Goal: Task Accomplishment & Management: Use online tool/utility

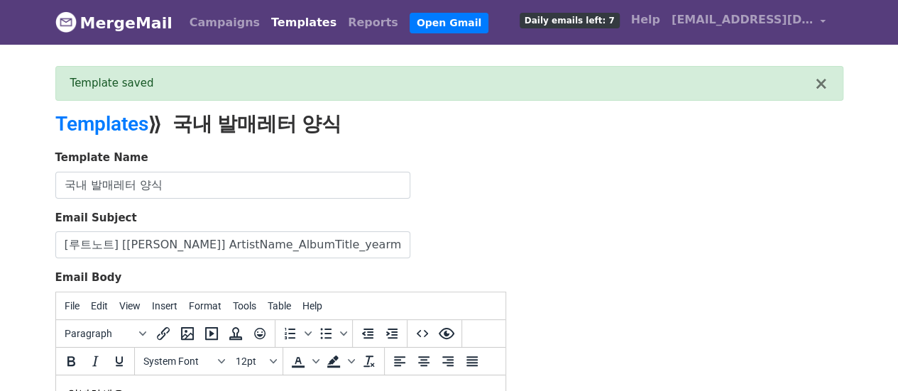
drag, startPoint x: 0, startPoint y: 0, endPoint x: 571, endPoint y: 171, distance: 596.1
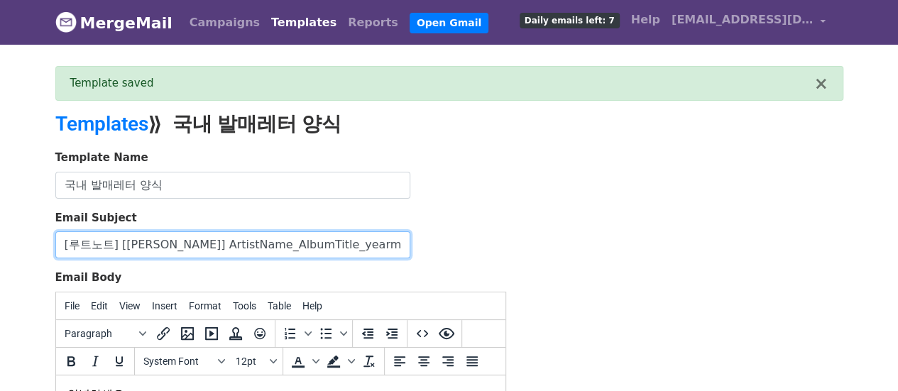
scroll to position [0, 11]
drag, startPoint x: 62, startPoint y: 244, endPoint x: 563, endPoint y: 223, distance: 501.8
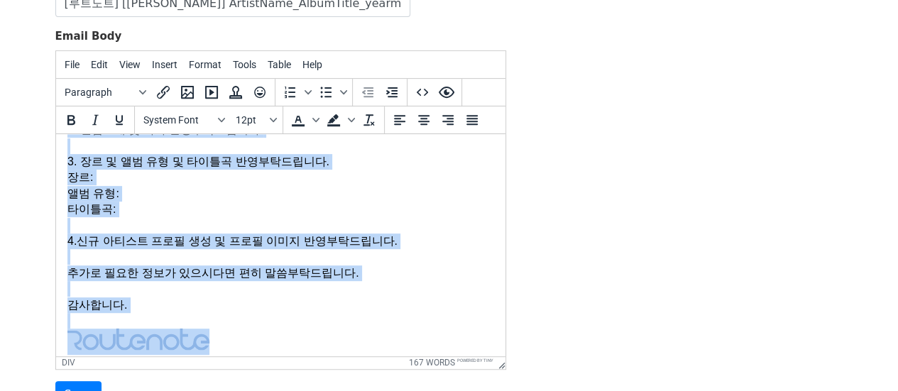
scroll to position [372, 0]
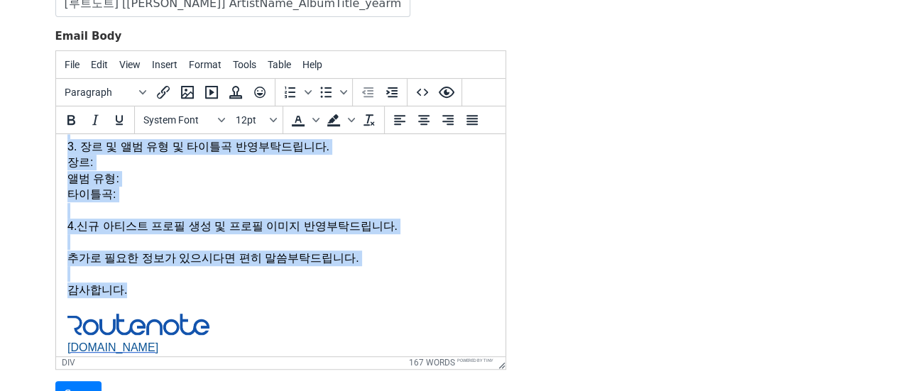
drag, startPoint x: 70, startPoint y: 150, endPoint x: 220, endPoint y: 295, distance: 208.9
click at [220, 295] on body "안녕하세요. 루트노트 담당자입니다. 주요 아티스트 000(000)의 신규 앨범 발매 공지 입니다. 밑의 정보 참고 부탁드립니다. 배치ID: […" at bounding box center [280, 151] width 427 height 757
copy body "안녕하세요. 루트노트 담당자입니다. 주요 아티스트 000(000)의 신규 앨범 발매 공지 입니다. 밑의 정보 참고 부탁드립니다. 배치ID: […"
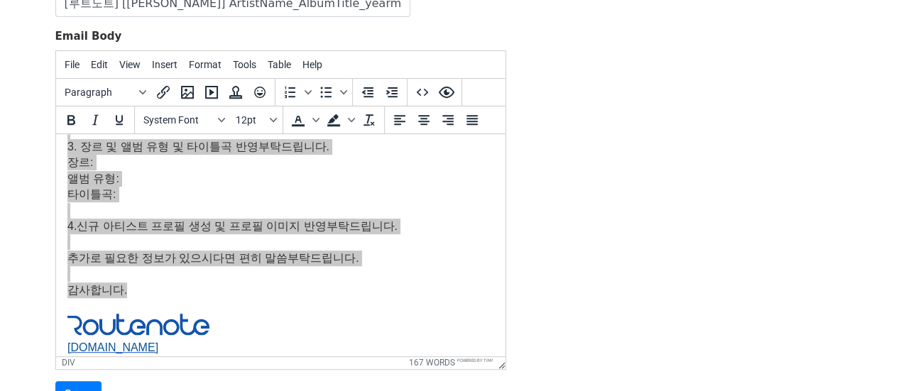
click at [751, 190] on div "Template Name 국내 발매레터 양식 Email Subject [루트노트] [[PERSON_NAME]] ArtistName_AlbumT…" at bounding box center [450, 158] width 810 height 500
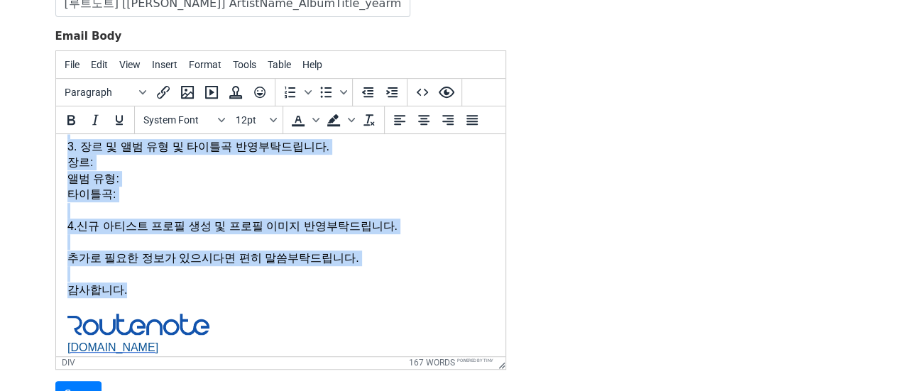
click at [233, 225] on div "밑의 정보 참고 부탁드립니다. 배치ID: [앨범정보] UPC: Artist: Title: Release Date: Data for Platfo…" at bounding box center [280, 36] width 427 height 398
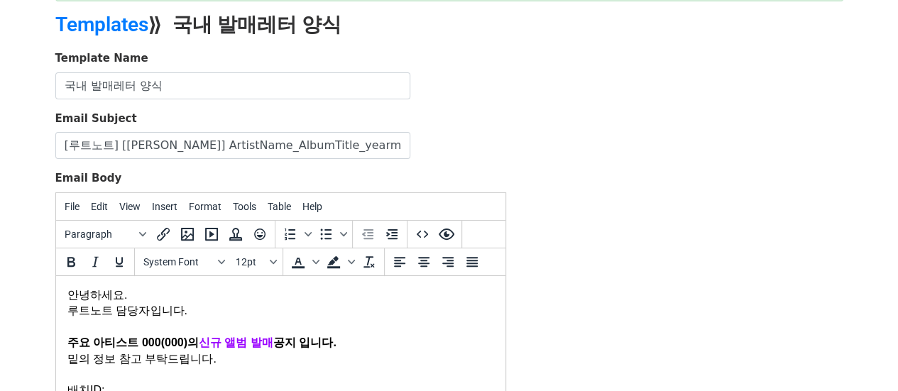
scroll to position [0, 11]
drag, startPoint x: 60, startPoint y: 143, endPoint x: 534, endPoint y: 141, distance: 473.7
click at [534, 141] on div "Template Name 국내 발매레터 양식 Email Subject [루트노트] [[PERSON_NAME]] ArtistName_AlbumT…" at bounding box center [450, 300] width 810 height 500
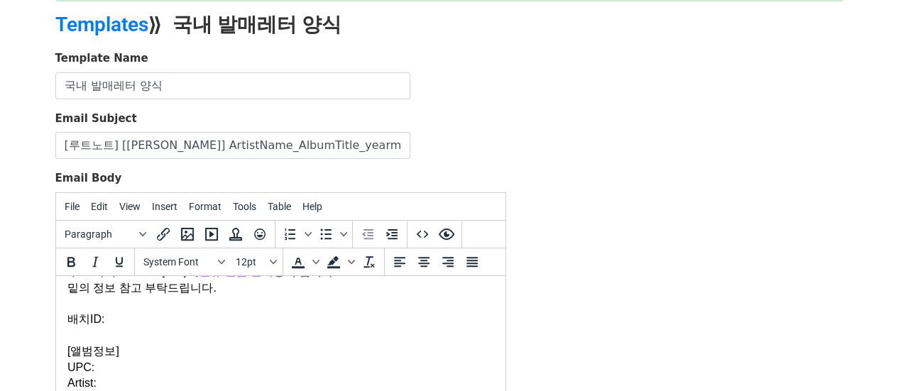
scroll to position [142, 0]
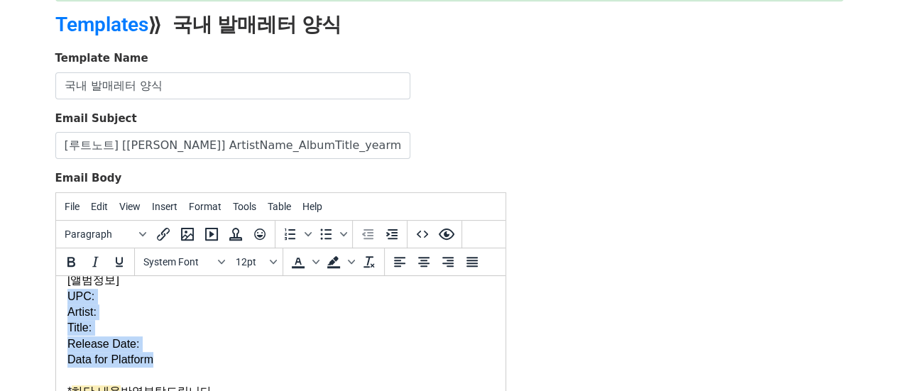
drag, startPoint x: 172, startPoint y: 356, endPoint x: 60, endPoint y: 303, distance: 123.6
copy div "UPC: Artist: Title: Release Date: Data for Platform"
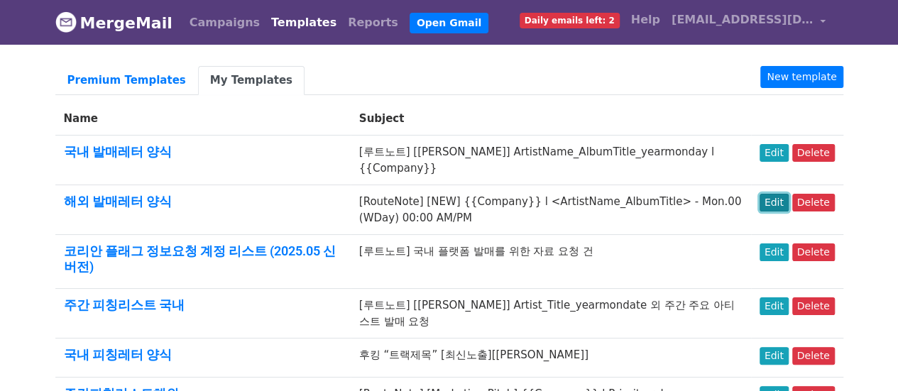
click at [783, 195] on link "Edit" at bounding box center [774, 203] width 29 height 18
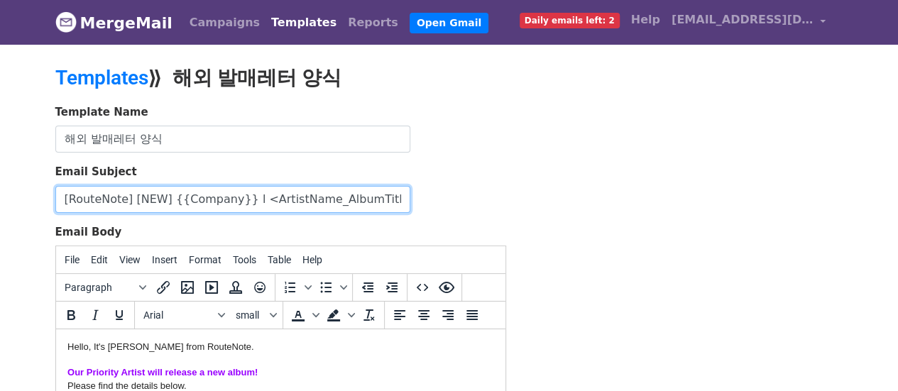
scroll to position [0, 141]
drag, startPoint x: 62, startPoint y: 201, endPoint x: 492, endPoint y: 202, distance: 429.7
click at [492, 202] on div "Email Subject [RouteNote] [NEW] {{Company}} l <ArtistName_AlbumTitle> - Mon.00 …" at bounding box center [280, 188] width 451 height 49
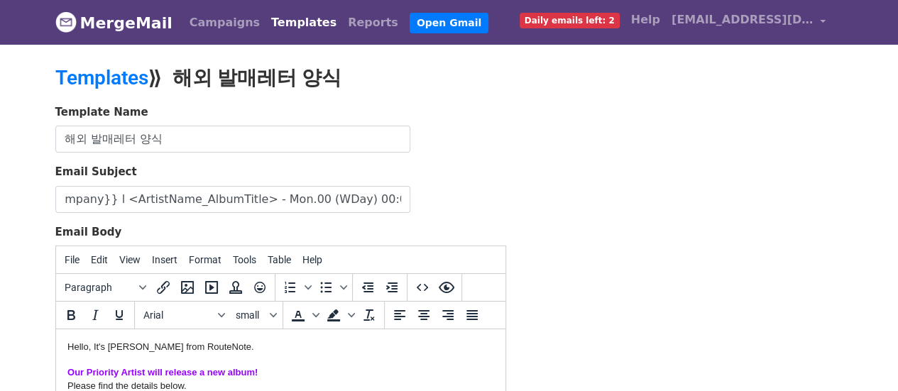
scroll to position [0, 0]
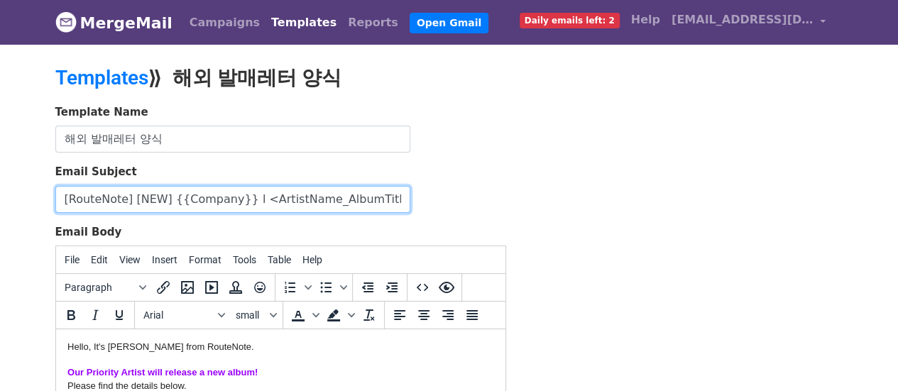
click at [179, 198] on input "[RouteNote] [NEW] {{Company}} l <ArtistName_AlbumTitle> - Mon.00 (WDay) 00:00 A…" at bounding box center [232, 199] width 355 height 27
type input "[RouteNote] [NEW] {{company}} l <ArtistName_AlbumTitle> - Mon.00 (WDay) 00:00 A…"
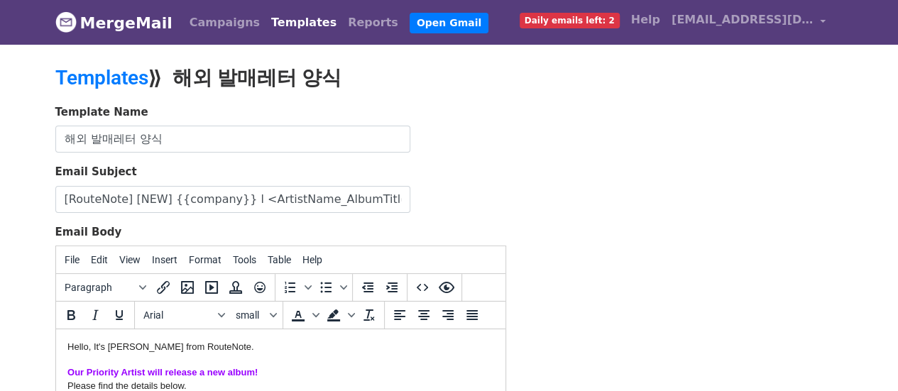
click at [490, 185] on div "Email Subject [RouteNote] [NEW] {{company}} l <ArtistName_AlbumTitle> - Mon.00 …" at bounding box center [280, 188] width 451 height 49
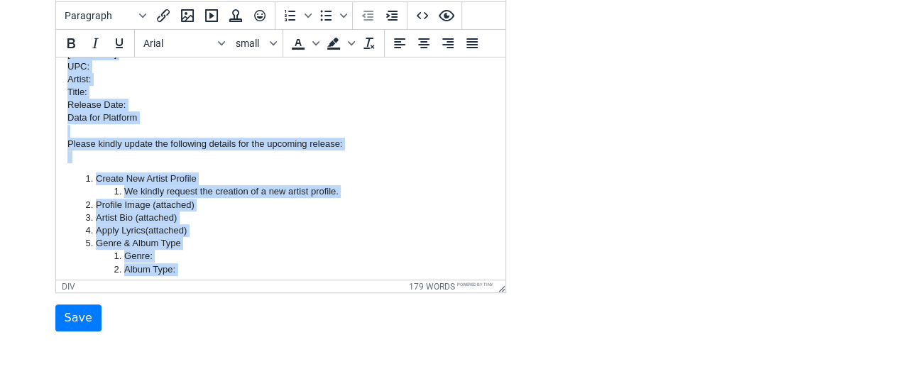
scroll to position [364, 0]
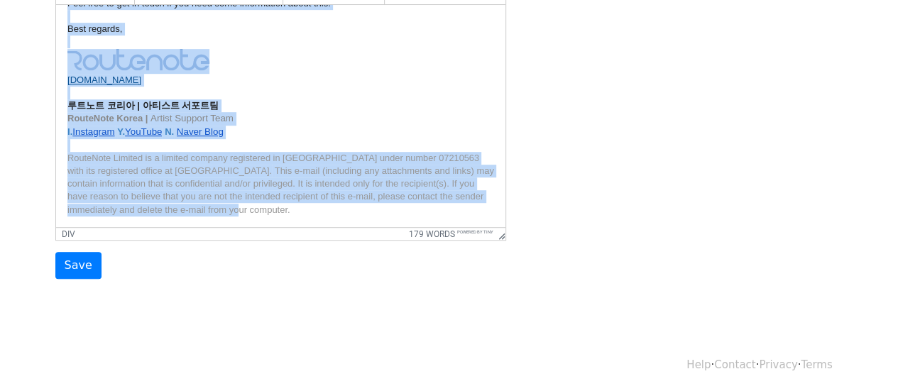
drag, startPoint x: 67, startPoint y: 20, endPoint x: 284, endPoint y: 32, distance: 217.6
copy body "Hello, It's Hyobhin from RouteNote. Our Priority Artist will release a new albu…"
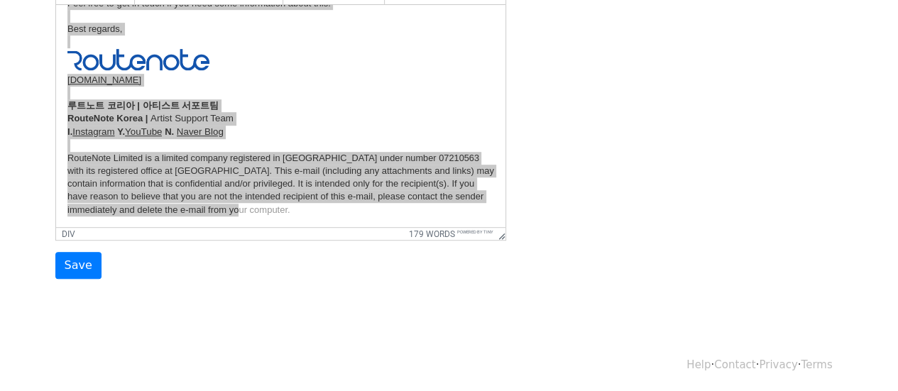
scroll to position [151, 0]
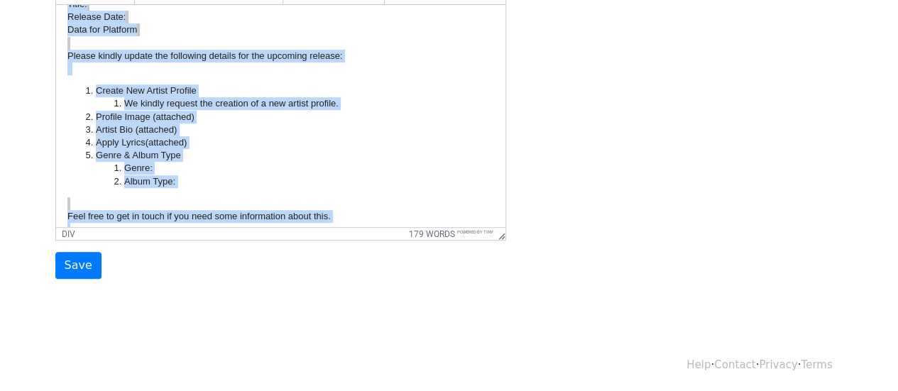
click at [303, 114] on li "Profile Image (attached)" at bounding box center [294, 117] width 398 height 13
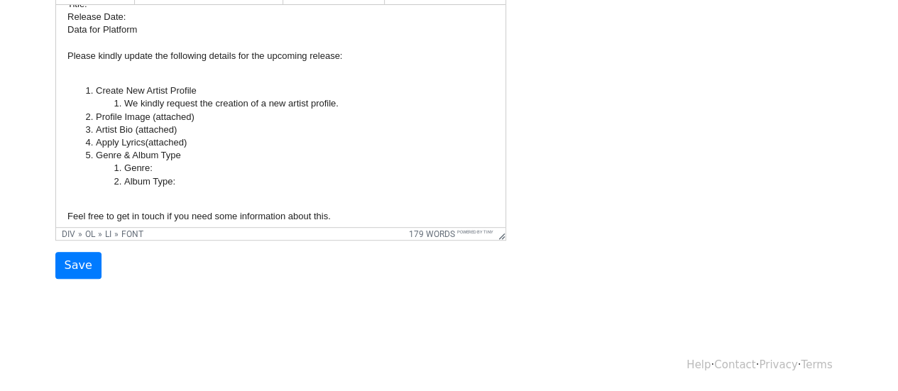
scroll to position [0, 0]
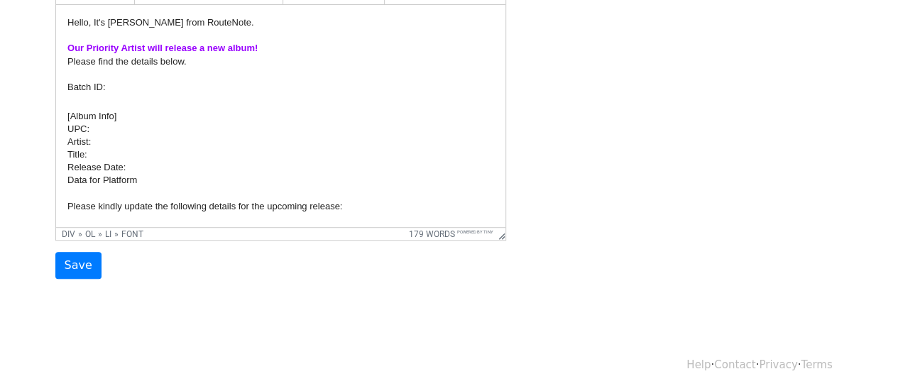
click at [131, 87] on div "Please find the details below. Batch ID:" at bounding box center [280, 74] width 427 height 39
click at [572, 94] on div "Template Name 해외 발매레터 양식 Email Subject [RouteNote] [NEW] {{company}} l <ArtistN…" at bounding box center [450, 30] width 810 height 500
click at [734, 58] on div "Template Name 해외 발매레터 양식 Email Subject [RouteNote] [NEW] {{company}} l <ArtistN…" at bounding box center [450, 30] width 810 height 500
